Goal: Information Seeking & Learning: Learn about a topic

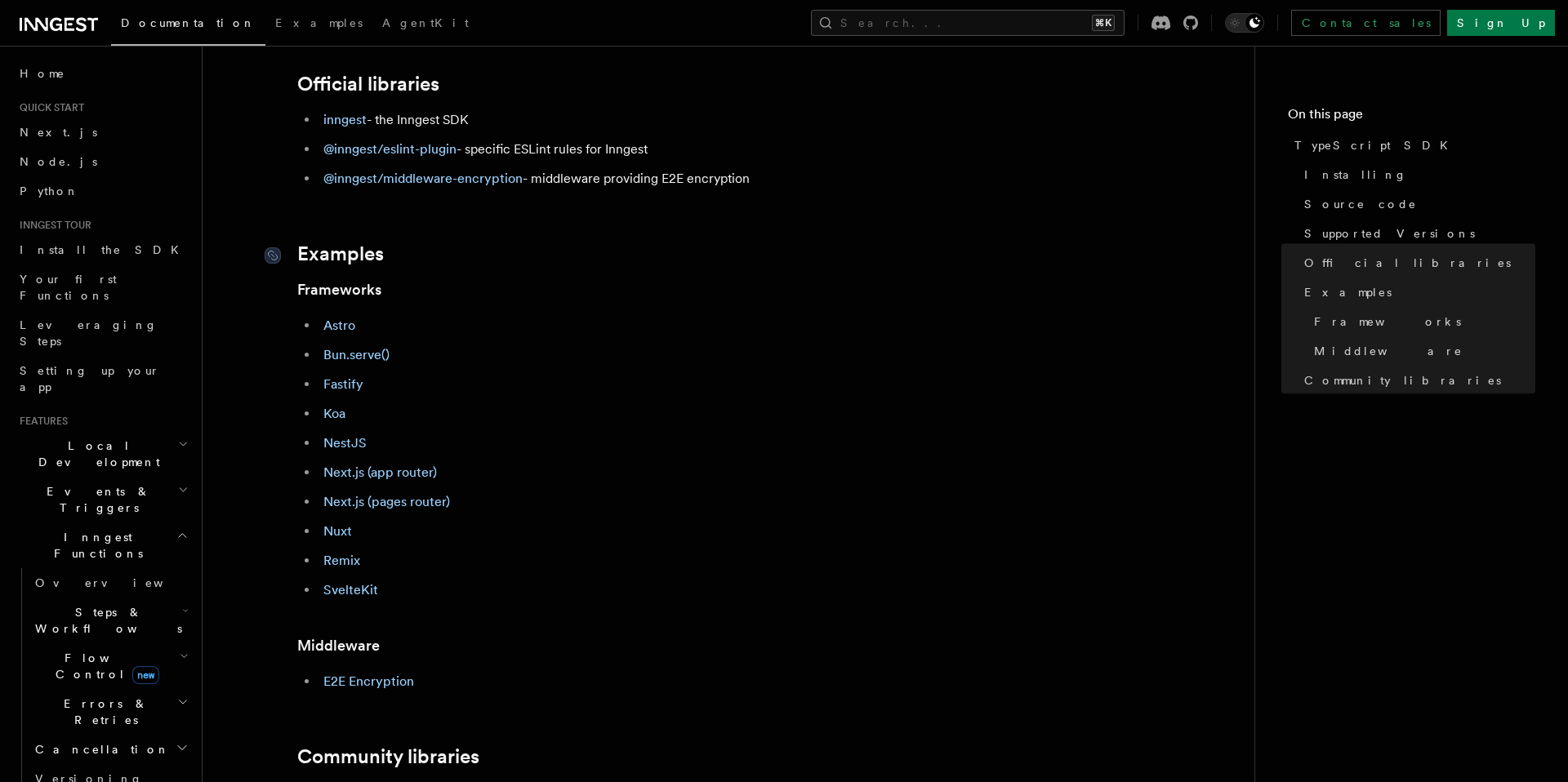
scroll to position [531, 0]
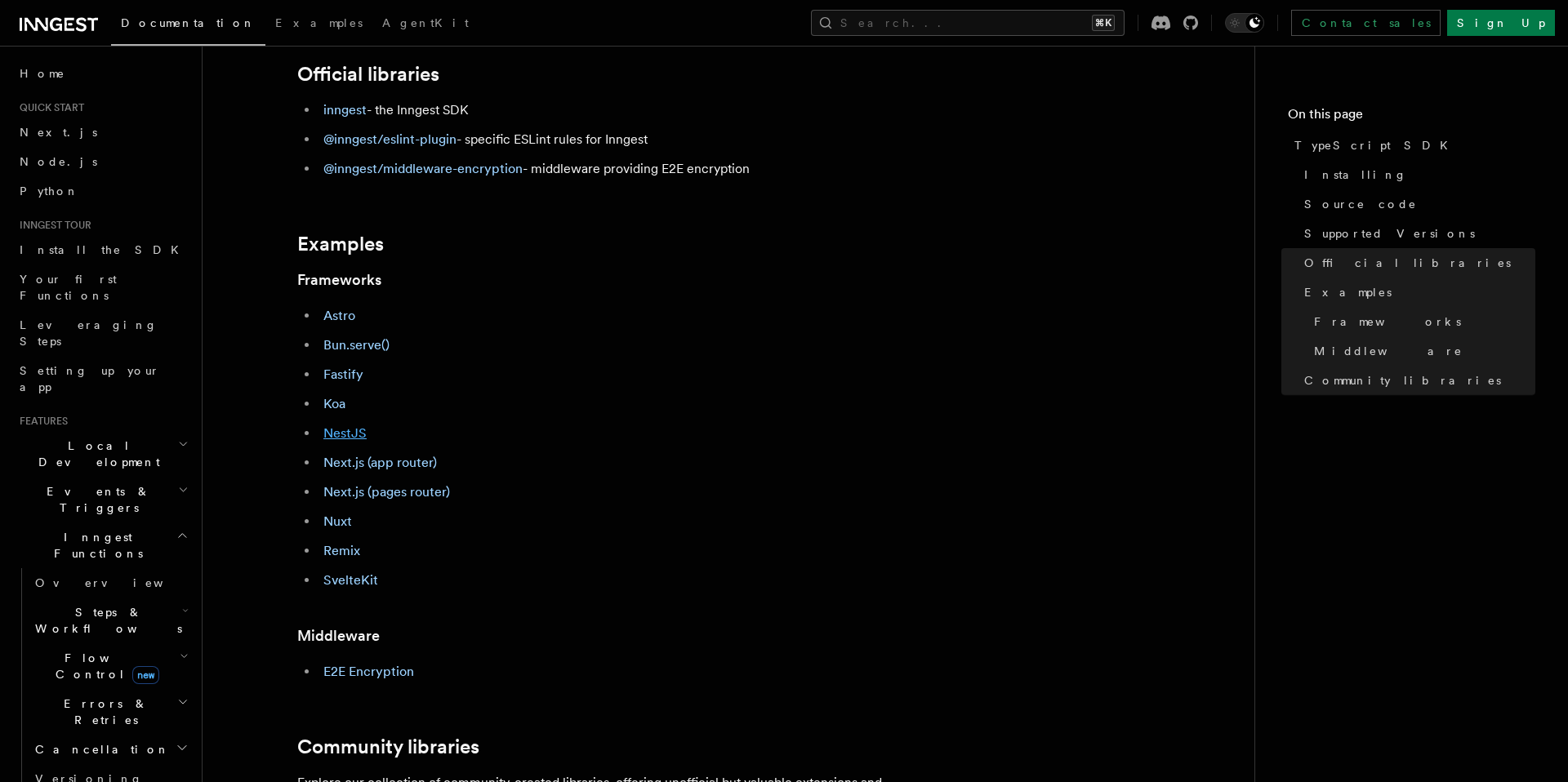
click at [348, 432] on link "NestJS" at bounding box center [345, 433] width 43 height 16
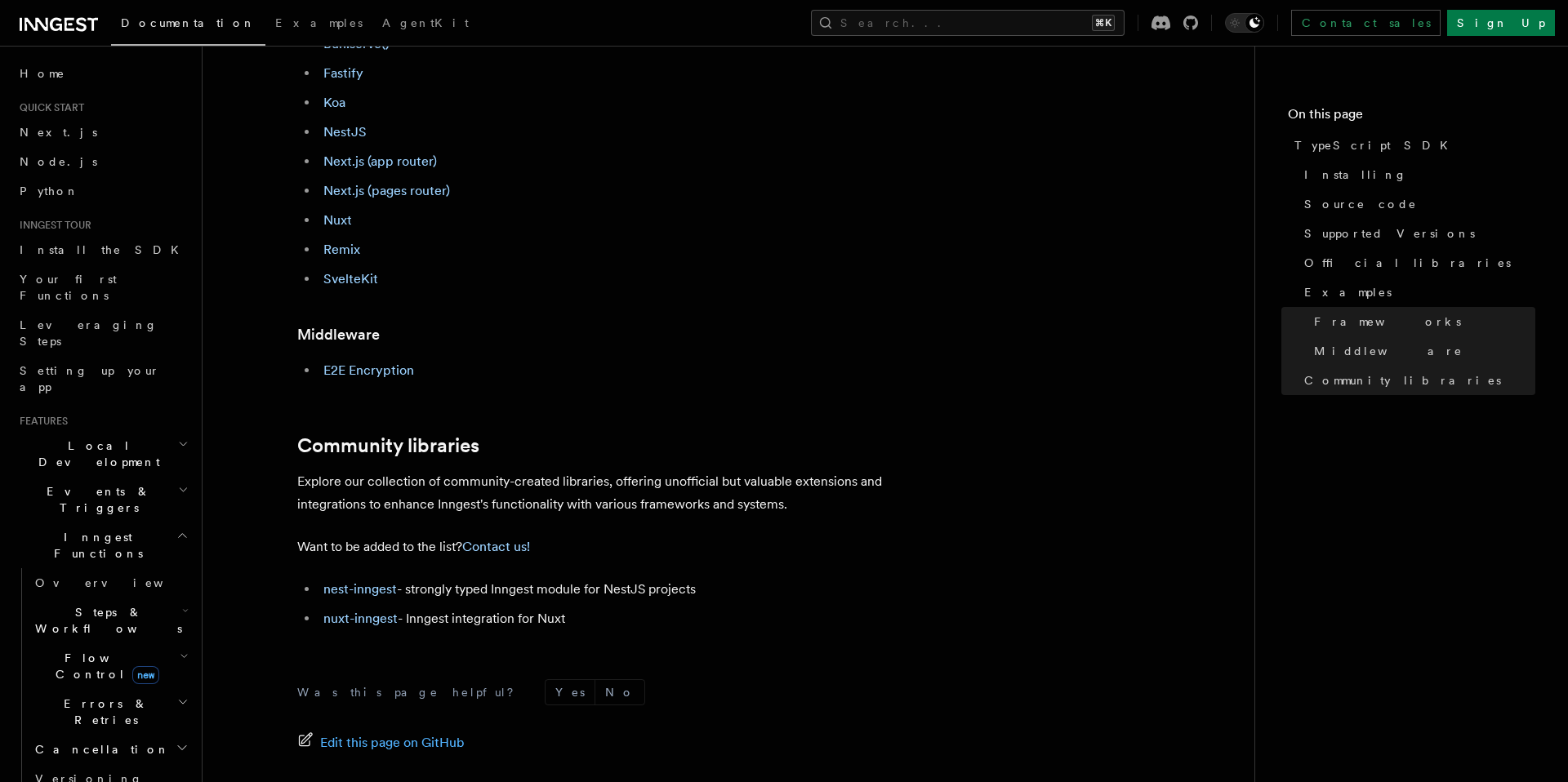
scroll to position [834, 0]
click at [343, 592] on link "nest-inngest" at bounding box center [360, 588] width 73 height 16
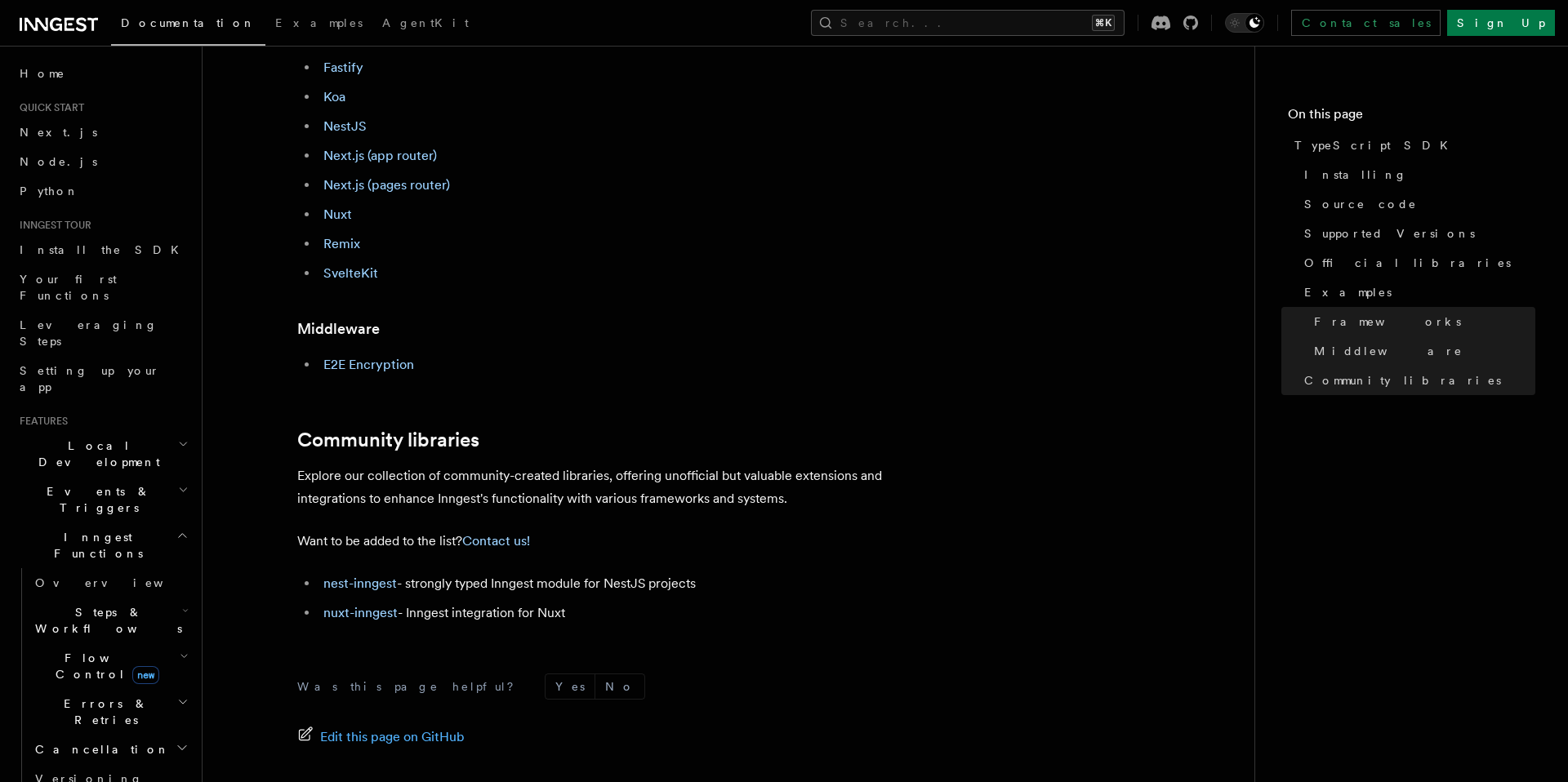
scroll to position [853, 0]
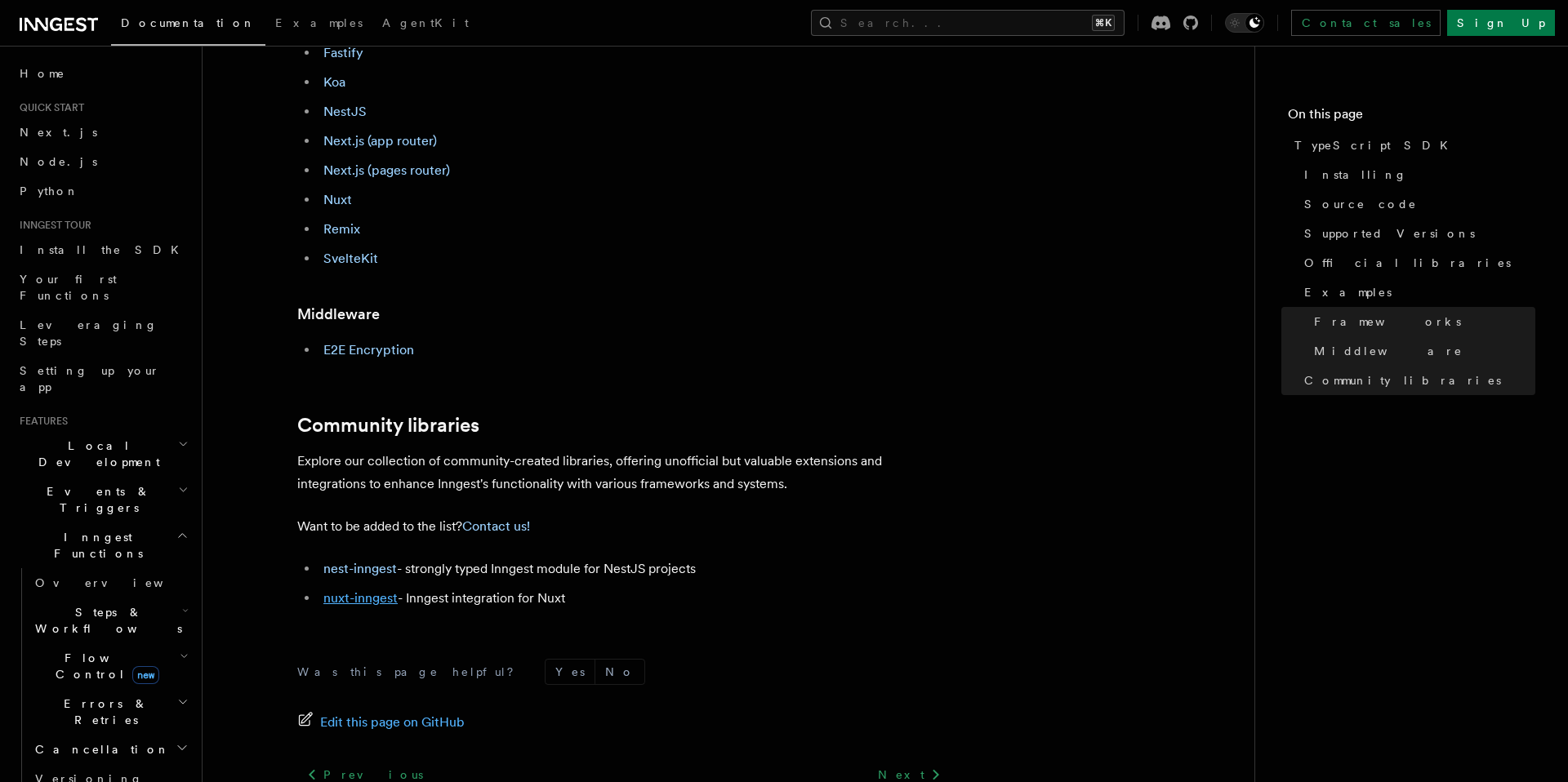
click at [327, 593] on link "nuxt-inngest" at bounding box center [360, 598] width 74 height 16
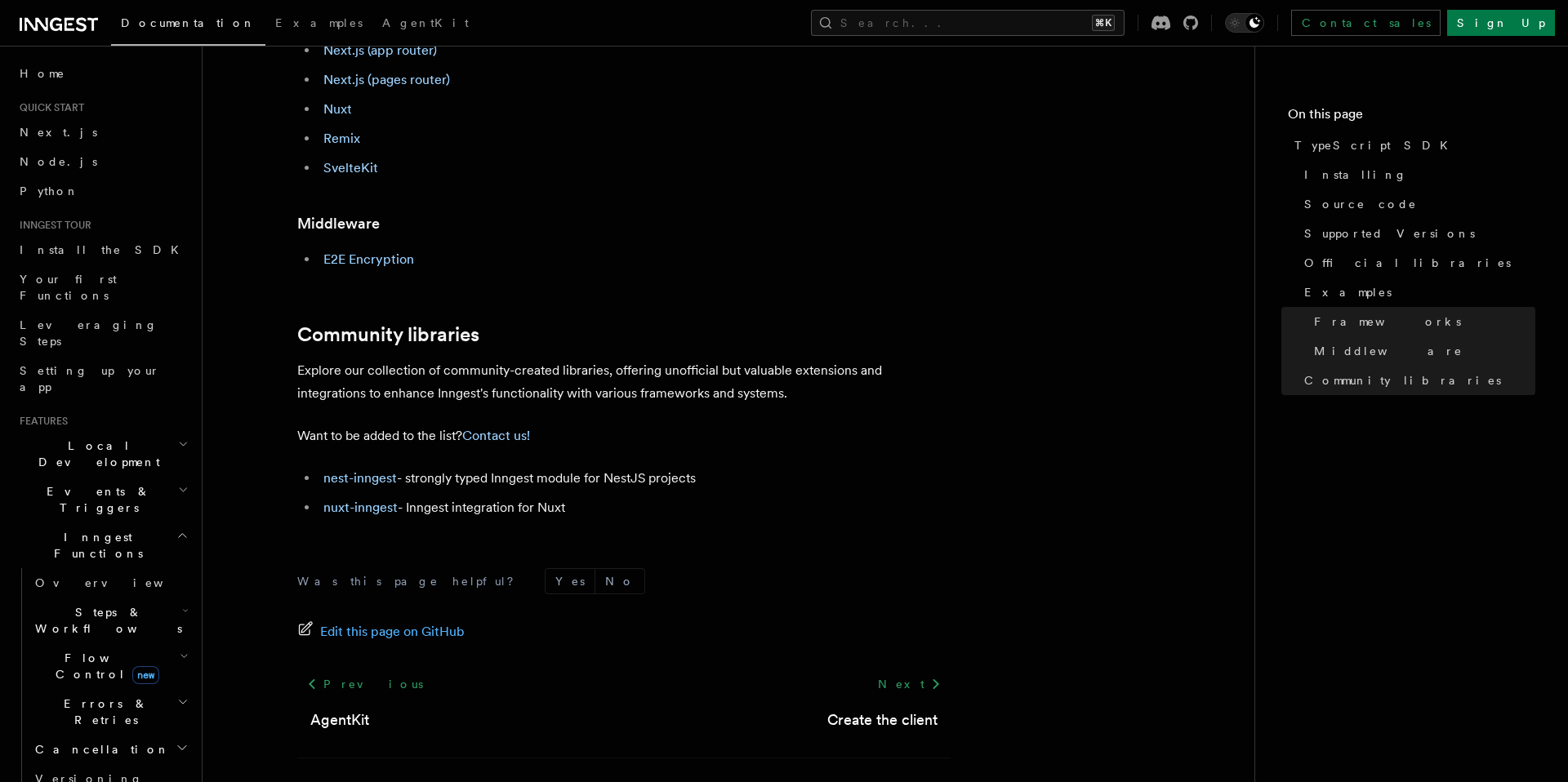
scroll to position [1001, 0]
